Goal: Task Accomplishment & Management: Use online tool/utility

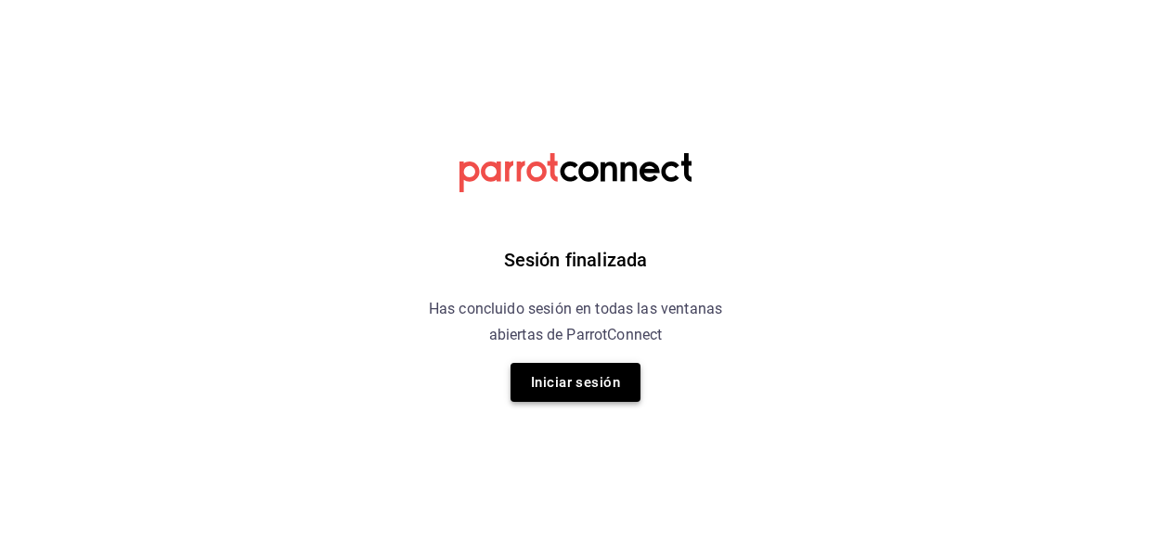
click at [551, 385] on button "Iniciar sesión" at bounding box center [576, 382] width 130 height 39
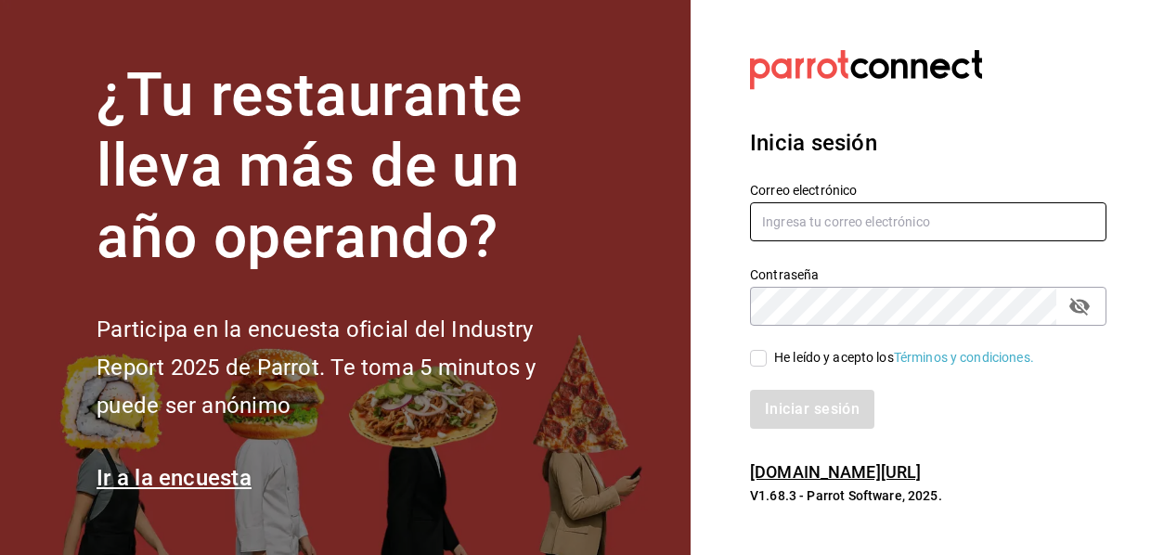
type input "mochomos.mitikah@grupocosteno.com"
click at [763, 369] on div "Iniciar sesión" at bounding box center [917, 398] width 379 height 61
click at [789, 404] on div "Iniciar sesión" at bounding box center [928, 409] width 356 height 39
click at [759, 360] on input "He leído y acepto los Términos y condiciones." at bounding box center [758, 358] width 17 height 17
checkbox input "true"
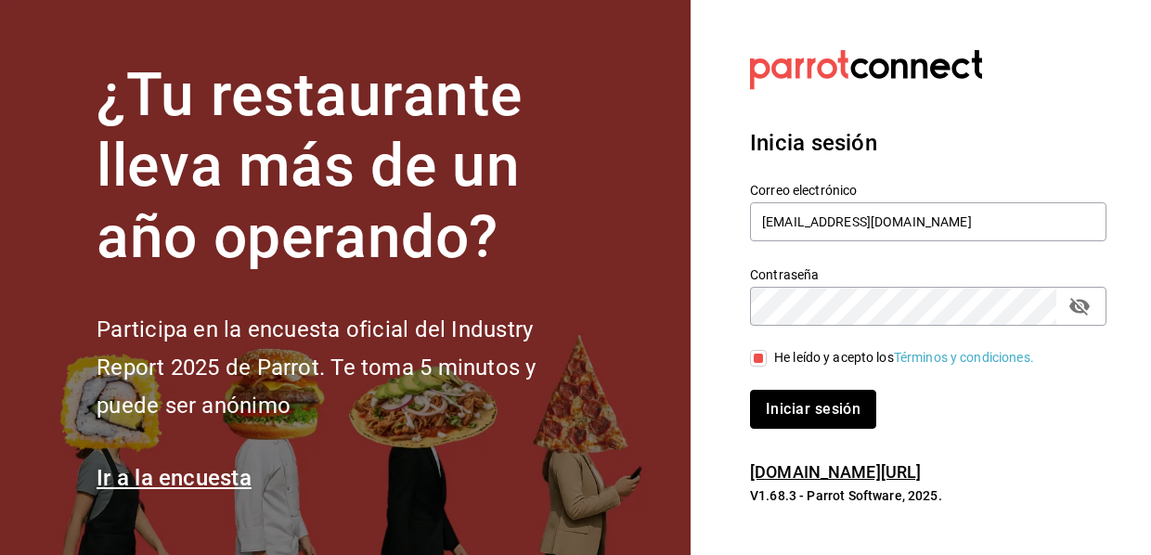
click at [782, 407] on button "Iniciar sesión" at bounding box center [813, 409] width 126 height 39
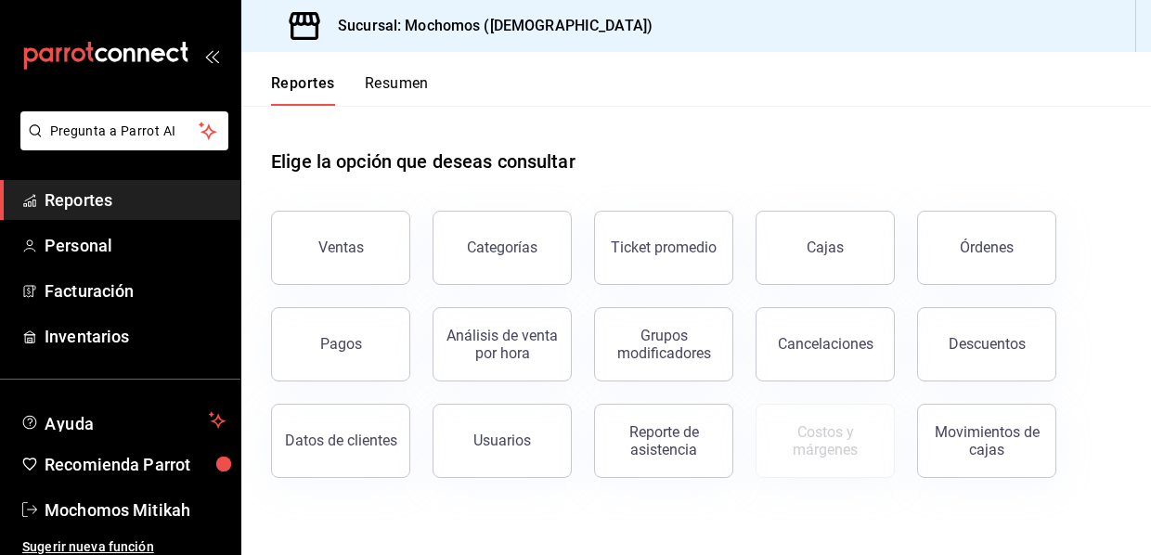
click at [361, 247] on div "Ventas" at bounding box center [340, 248] width 45 height 18
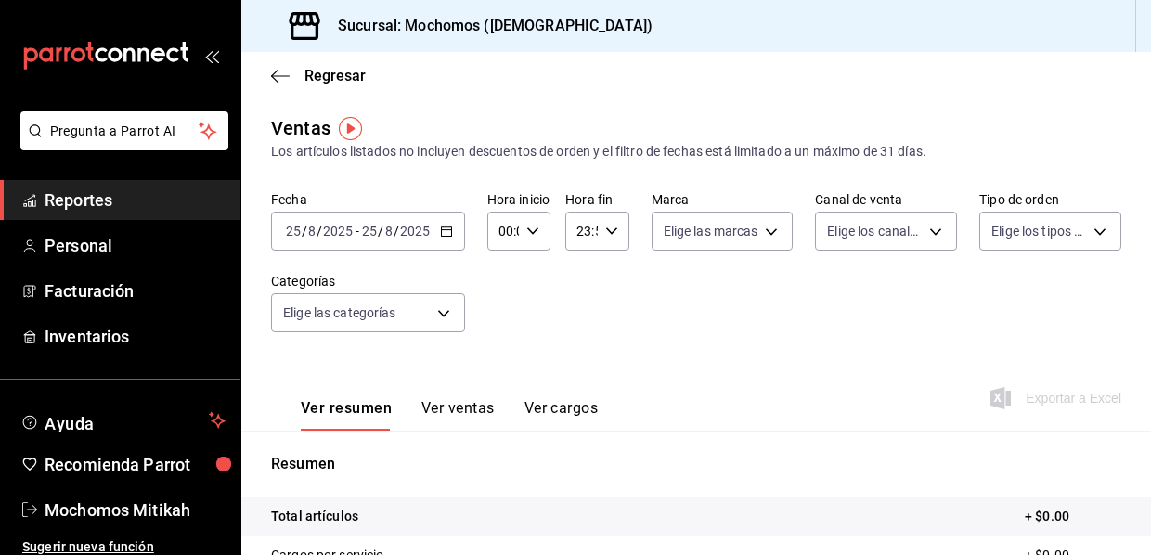
click at [446, 243] on div "[DATE] [DATE] - [DATE] [DATE]" at bounding box center [368, 231] width 194 height 39
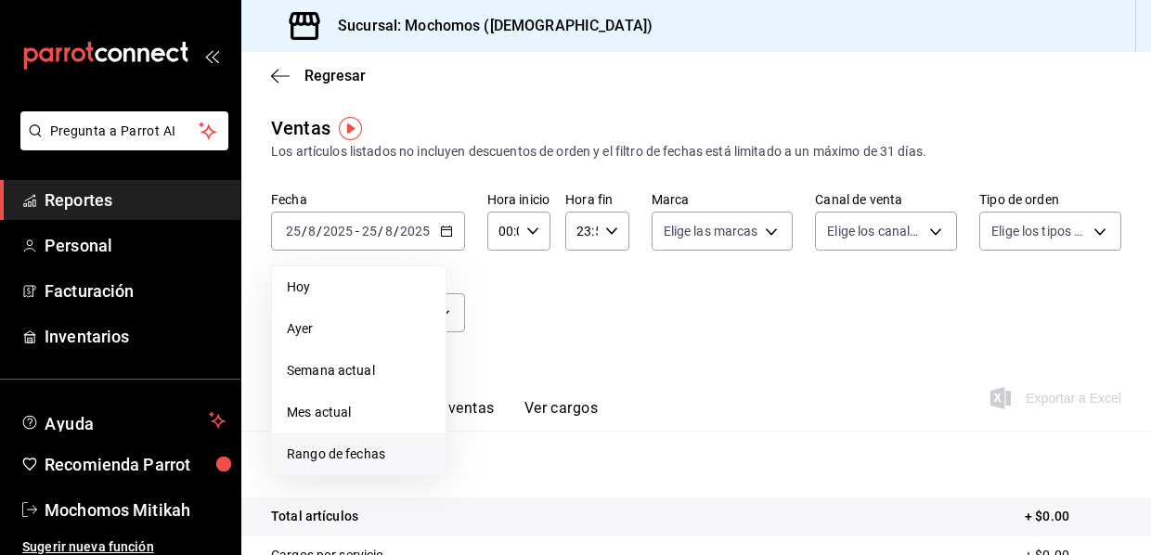
click at [361, 448] on span "Rango de fechas" at bounding box center [359, 454] width 144 height 19
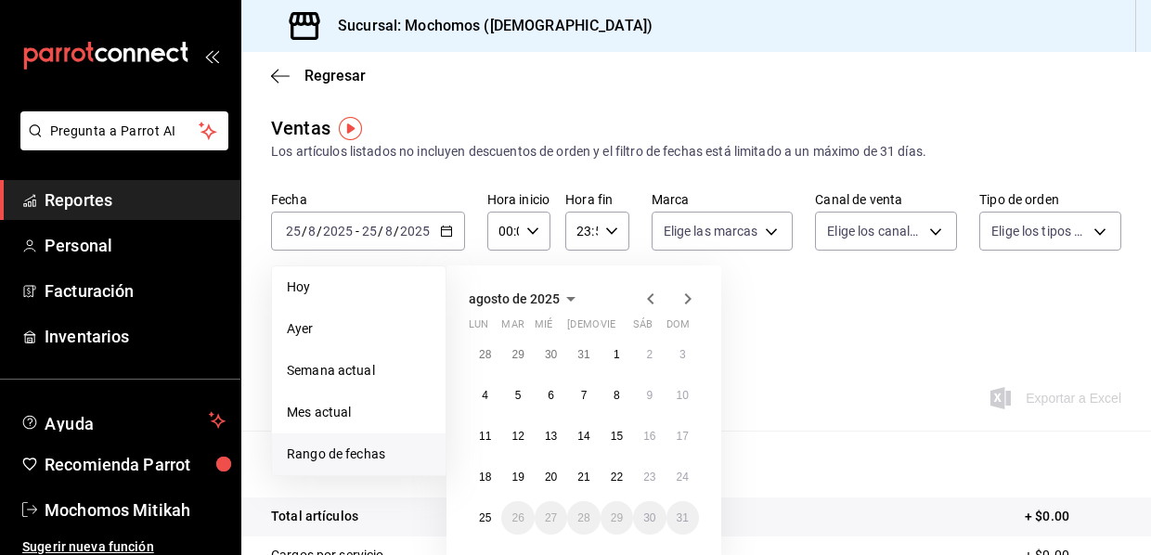
click at [536, 228] on icon "button" at bounding box center [532, 231] width 13 height 13
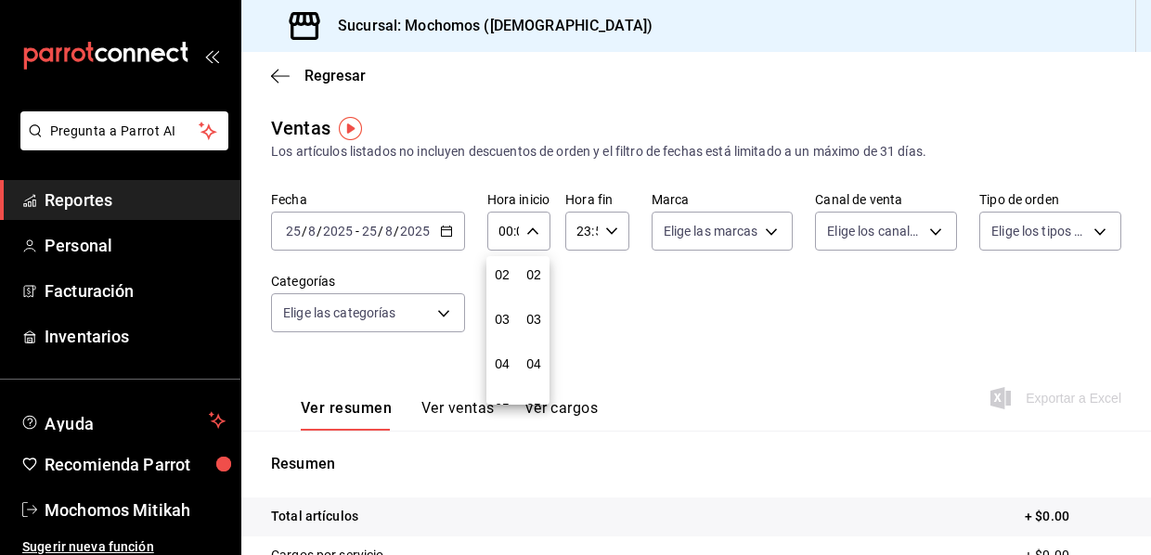
scroll to position [186, 0]
click at [503, 316] on span "05" at bounding box center [502, 315] width 2 height 15
type input "05:00"
click at [607, 231] on div at bounding box center [575, 277] width 1151 height 555
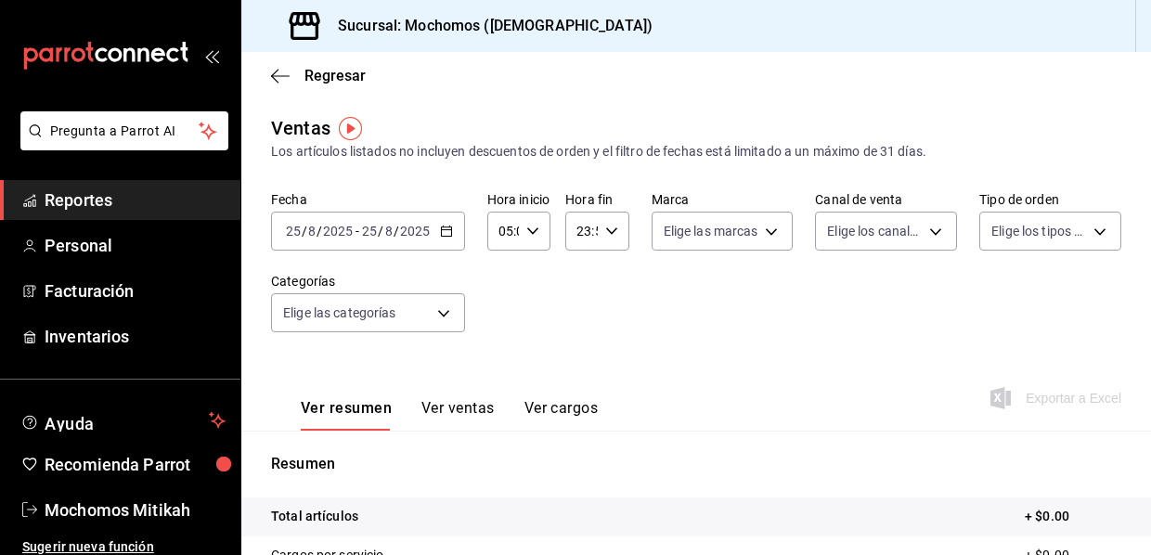
click at [607, 231] on icon "button" at bounding box center [611, 231] width 13 height 13
click at [580, 317] on span "05" at bounding box center [579, 315] width 1 height 15
click at [614, 289] on button "00" at bounding box center [610, 278] width 23 height 37
type input "05:00"
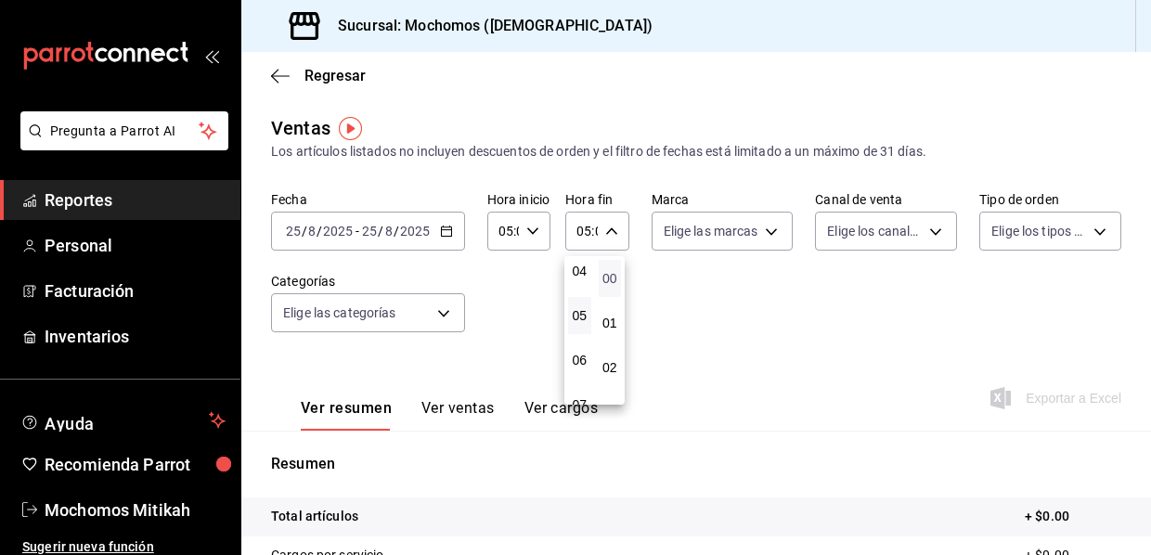
click at [610, 283] on span "00" at bounding box center [610, 278] width 1 height 15
click at [436, 242] on div at bounding box center [575, 277] width 1151 height 555
click at [447, 230] on \(Stroke\) "button" at bounding box center [446, 229] width 10 height 1
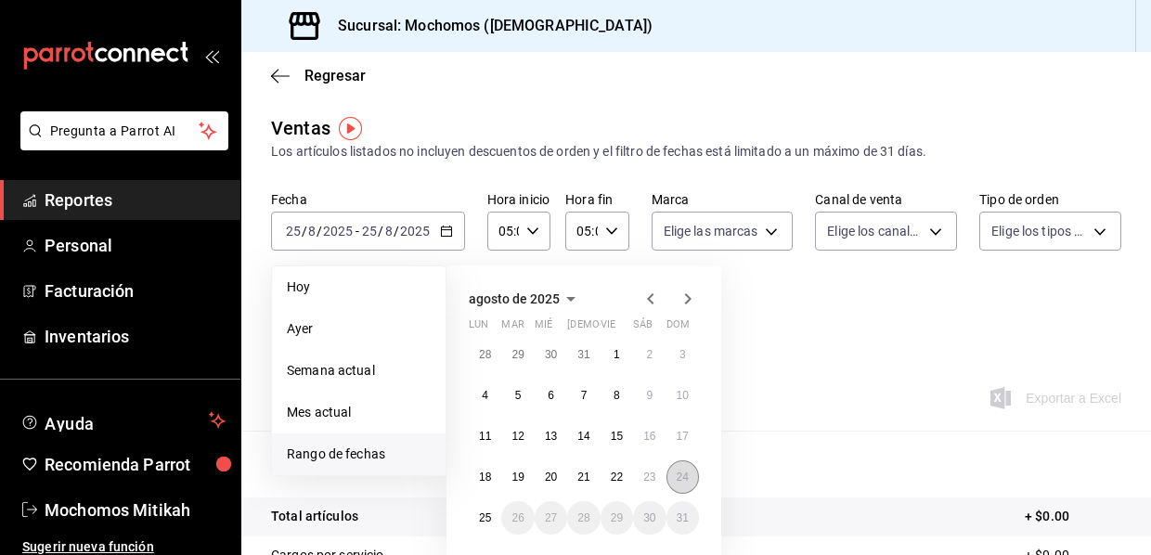
click at [681, 481] on abbr "24" at bounding box center [683, 477] width 12 height 13
click at [485, 521] on abbr "25" at bounding box center [485, 517] width 12 height 13
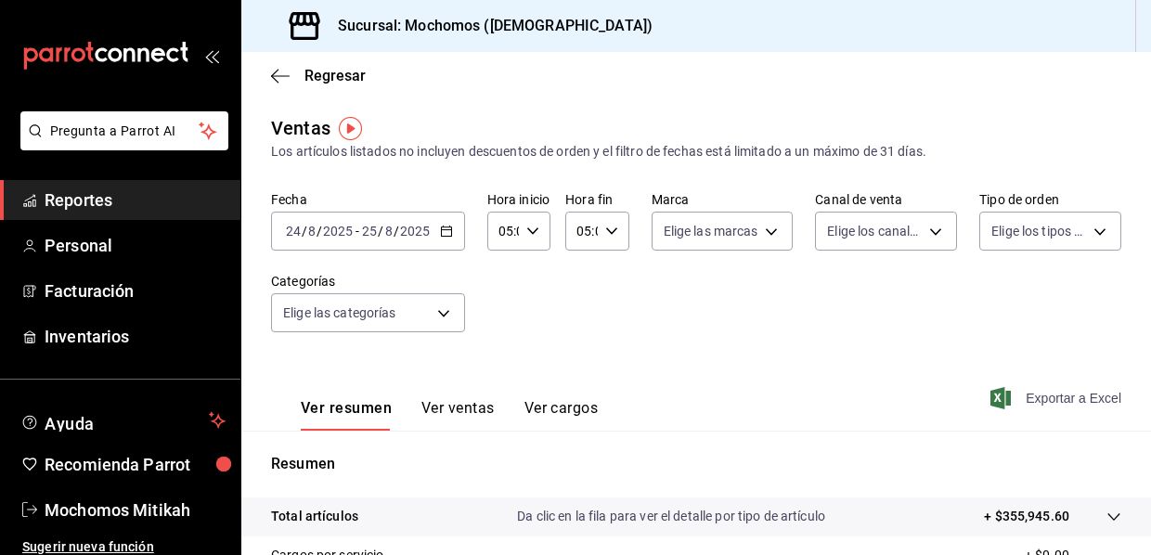
click at [1059, 395] on span "Exportar a Excel" at bounding box center [1057, 398] width 127 height 22
click at [447, 229] on icon "button" at bounding box center [446, 231] width 13 height 13
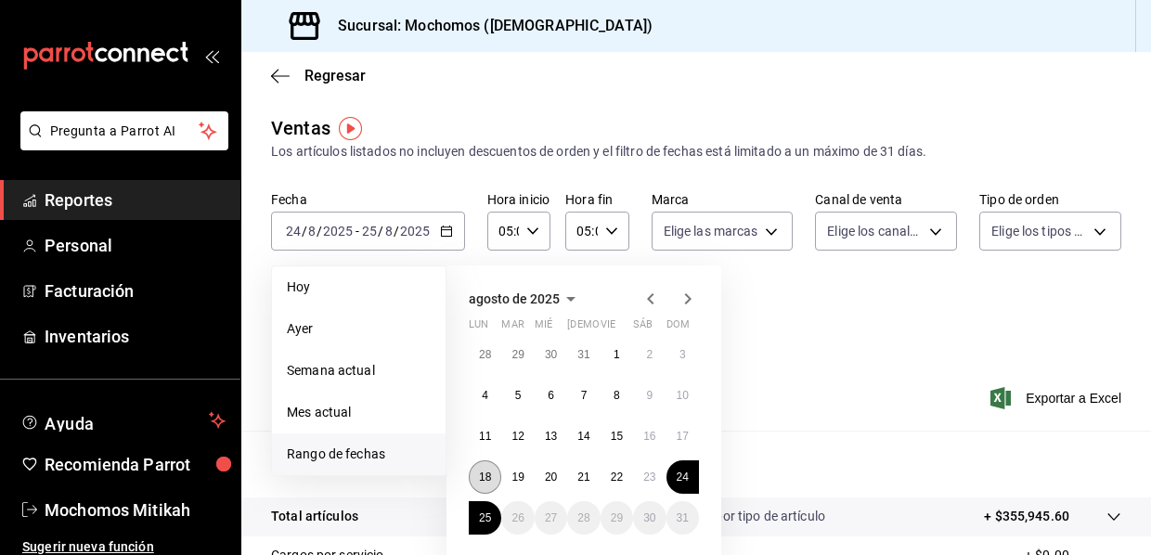
click at [485, 471] on abbr "18" at bounding box center [485, 477] width 12 height 13
click at [495, 515] on button "25" at bounding box center [485, 517] width 32 height 33
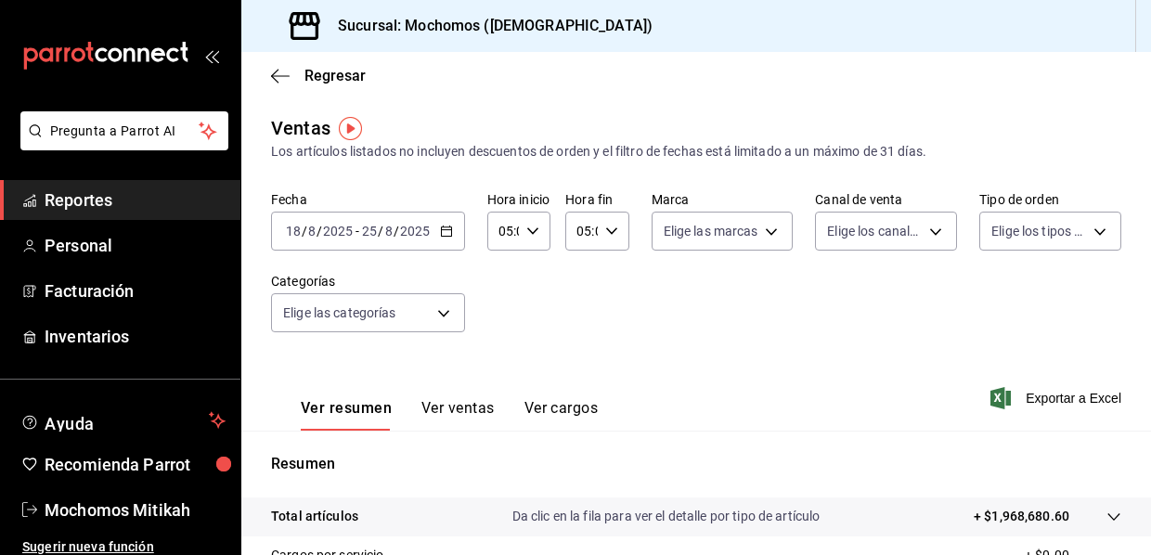
click at [1035, 418] on div "Ver resumen Ver ventas Ver cargos Exportar a Excel" at bounding box center [696, 393] width 910 height 76
click at [1034, 390] on span "Exportar a Excel" at bounding box center [1057, 398] width 127 height 22
